Goal: Navigation & Orientation: Find specific page/section

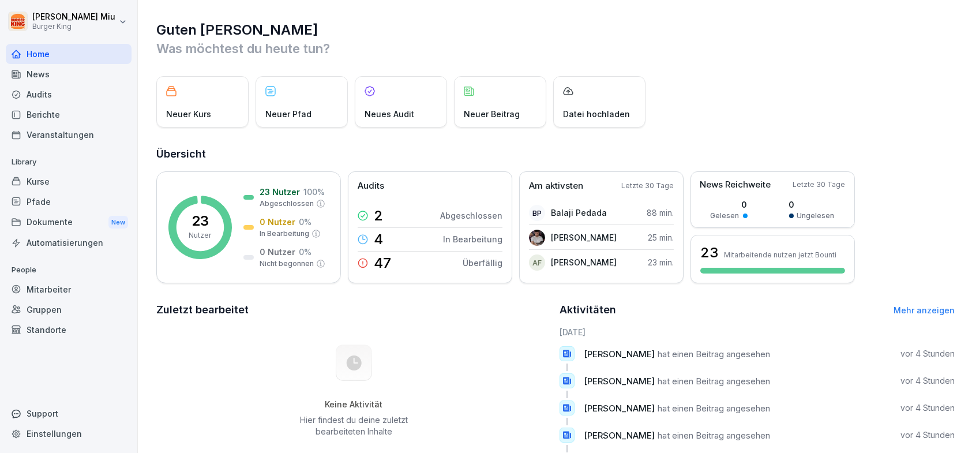
click at [45, 70] on div "News" at bounding box center [69, 74] width 126 height 20
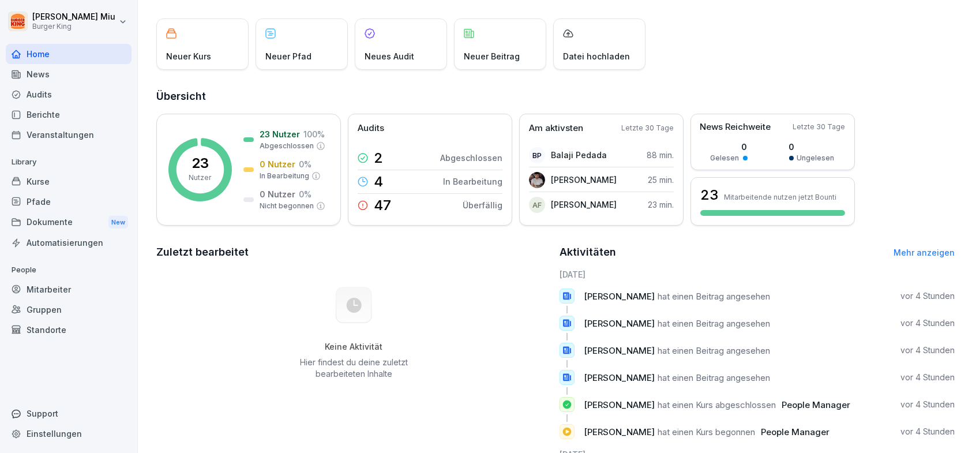
scroll to position [115, 0]
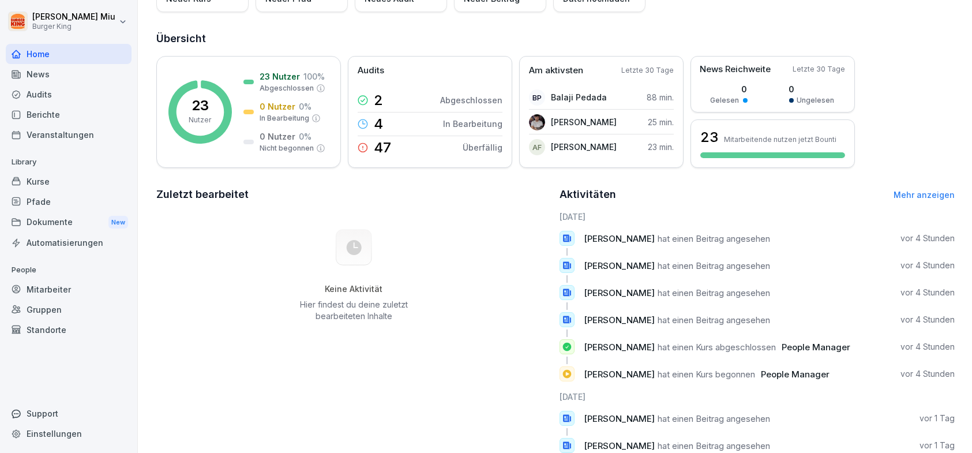
click at [901, 194] on link "Mehr anzeigen" at bounding box center [924, 195] width 61 height 10
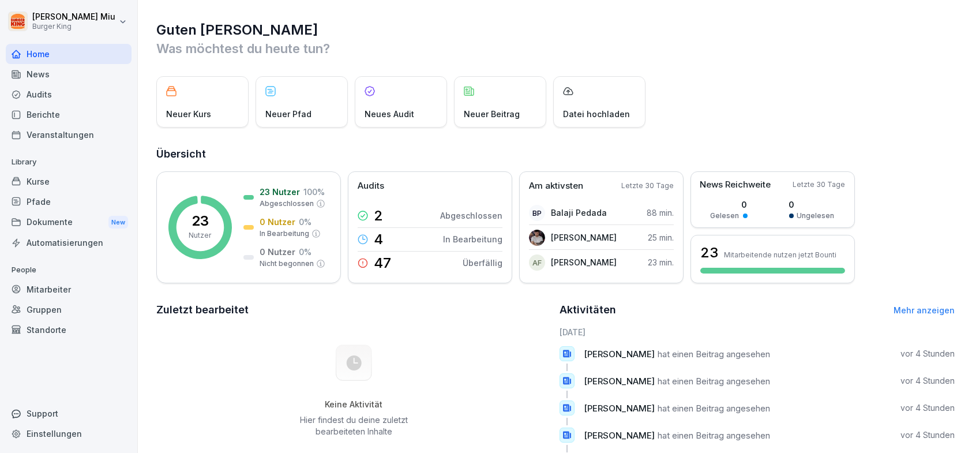
click at [289, 110] on p "Neuer Pfad" at bounding box center [288, 114] width 46 height 12
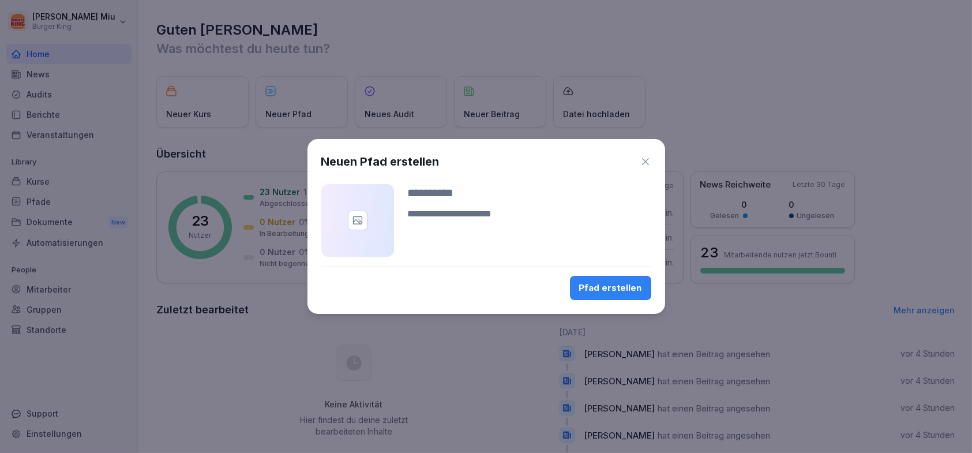
click at [643, 160] on icon "button" at bounding box center [646, 162] width 12 height 12
